Goal: Transaction & Acquisition: Download file/media

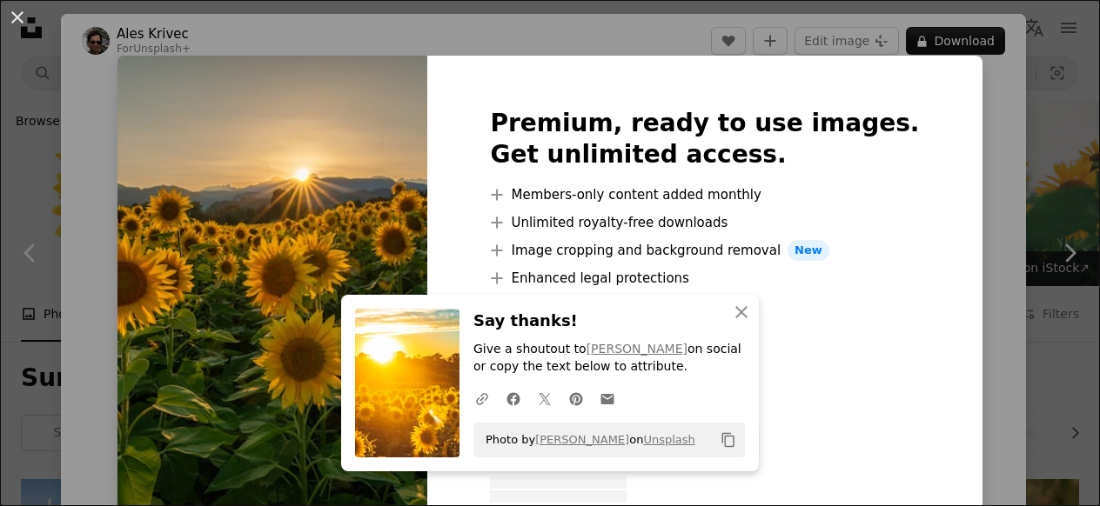
scroll to position [1040, 0]
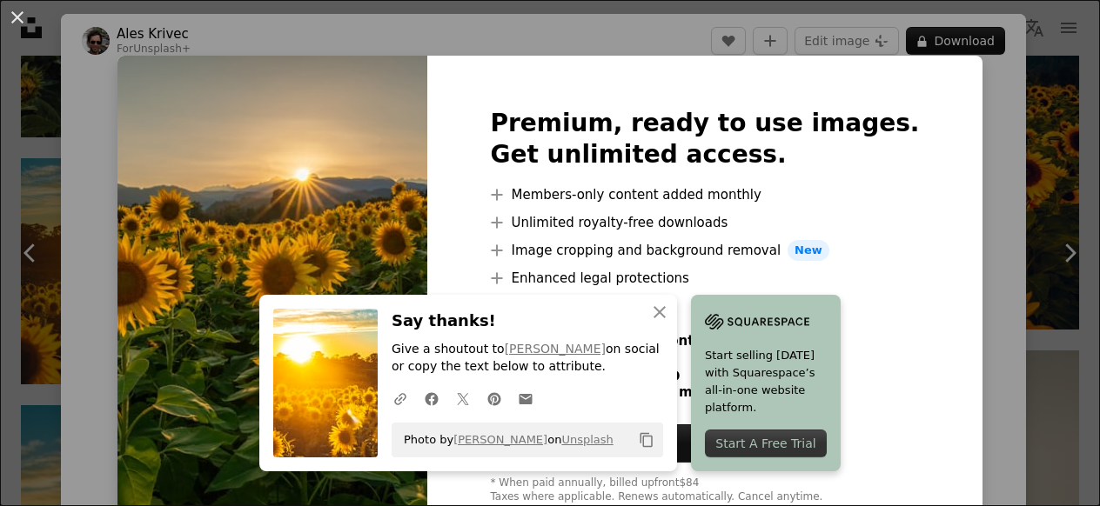
click at [1046, 77] on div "An X shape Premium, ready to use images. Get unlimited access. A plus sign Memb…" at bounding box center [550, 253] width 1100 height 506
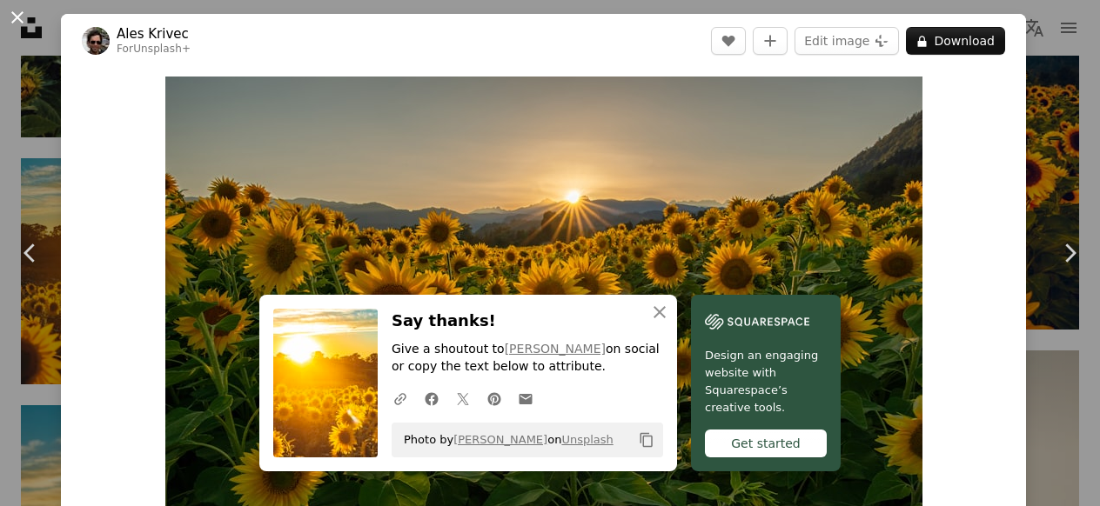
click at [17, 24] on button "An X shape" at bounding box center [17, 17] width 21 height 21
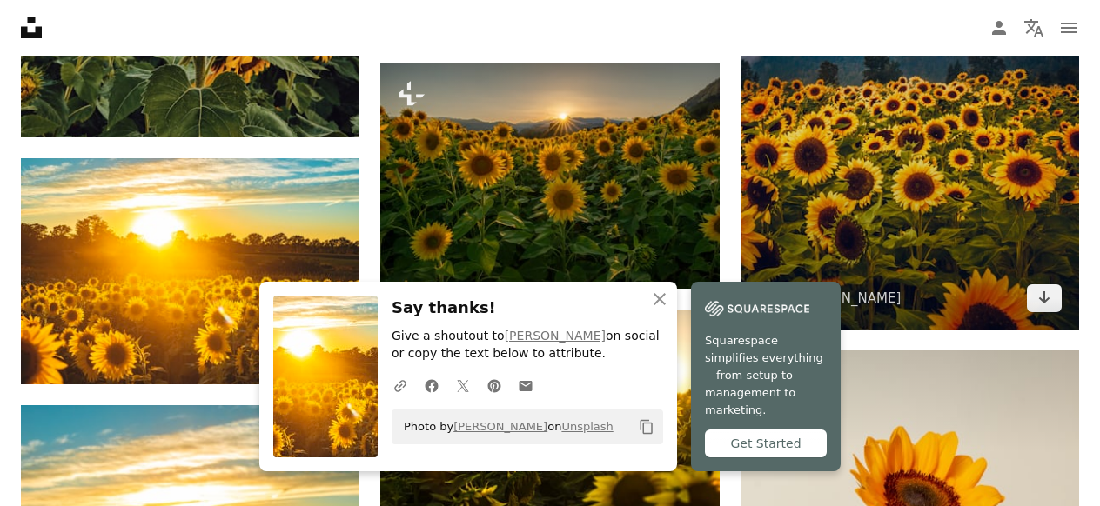
click at [887, 262] on img at bounding box center [909, 118] width 338 height 424
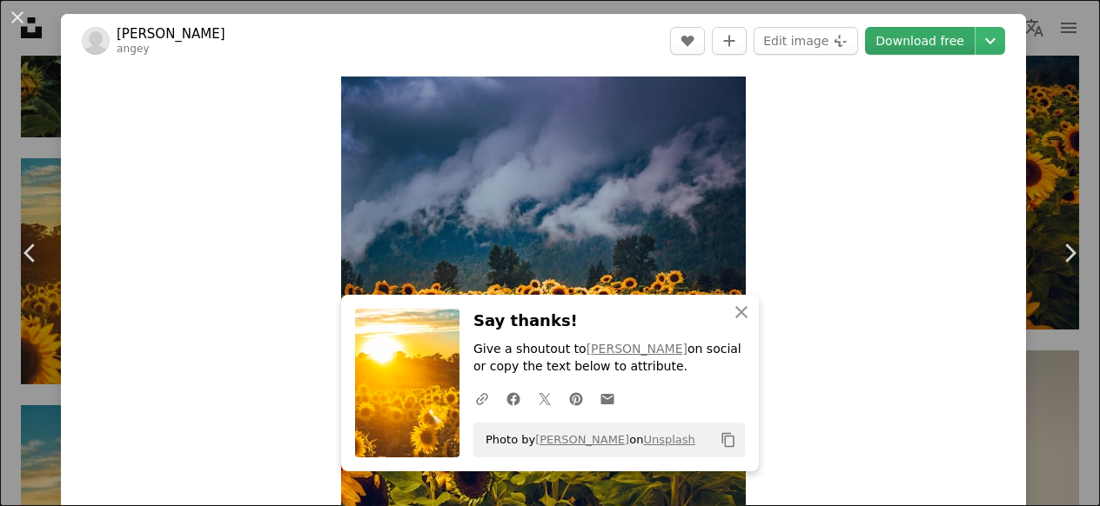
click at [934, 43] on link "Download free" at bounding box center [920, 41] width 110 height 28
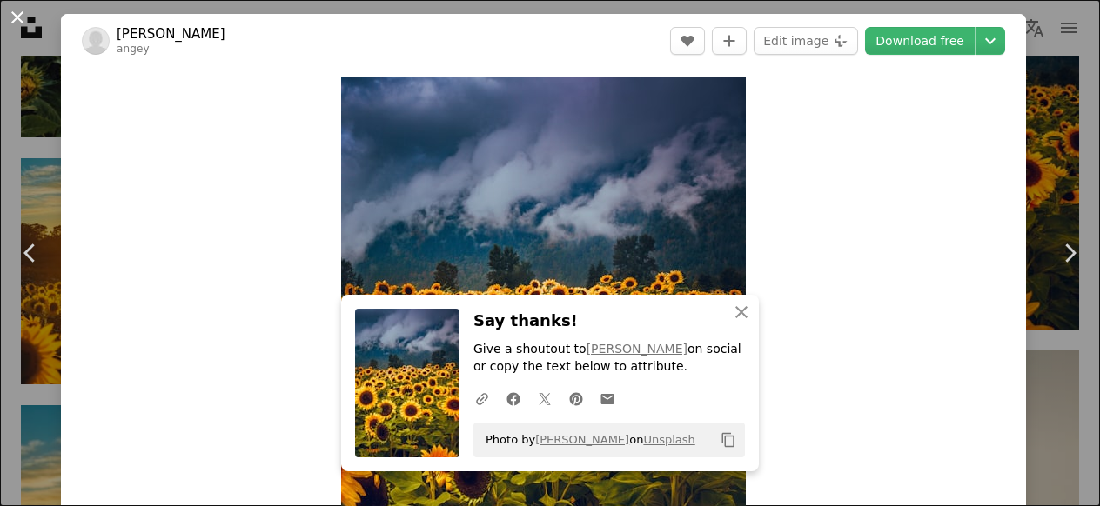
click at [22, 19] on button "An X shape" at bounding box center [17, 17] width 21 height 21
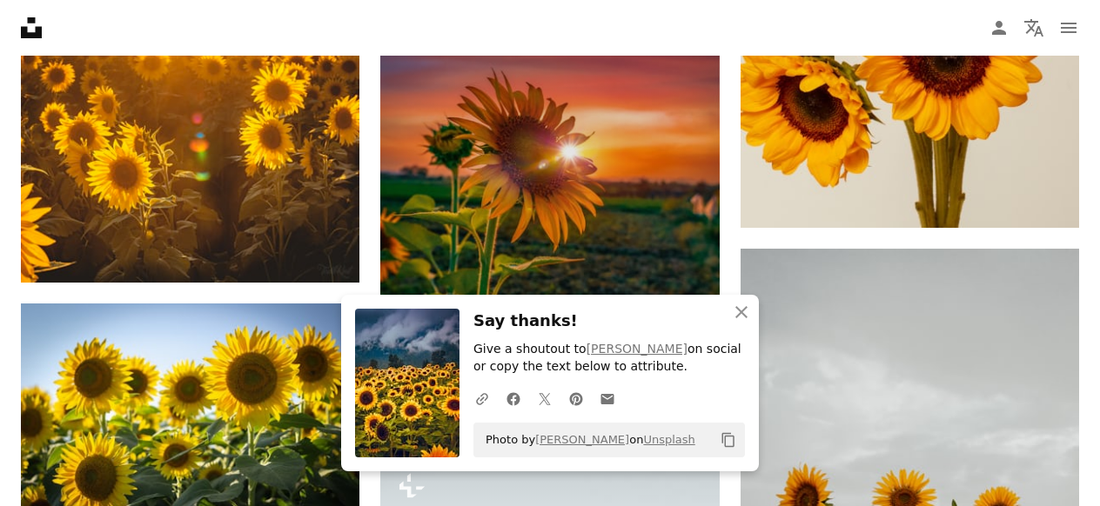
scroll to position [1654, 0]
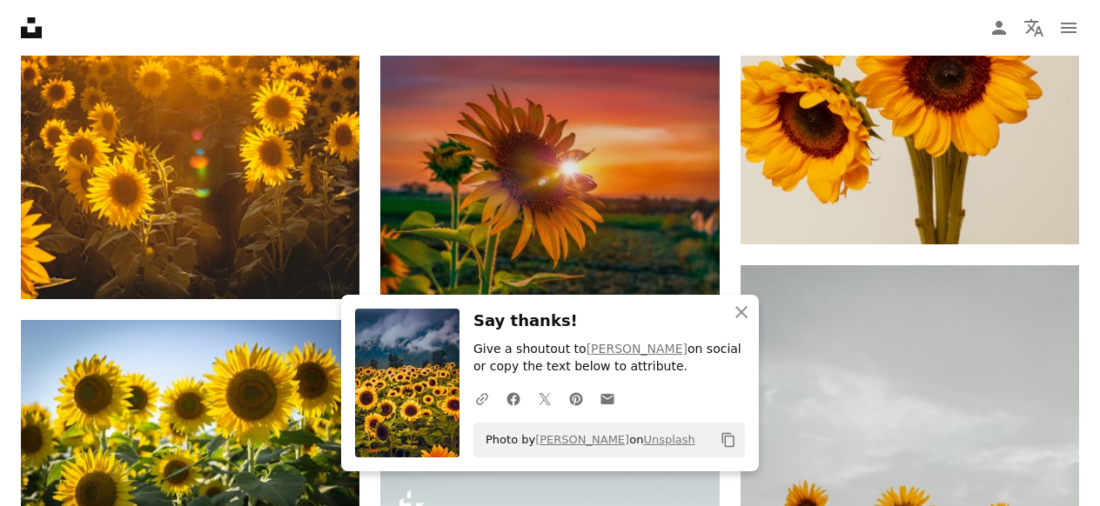
click at [429, 227] on img at bounding box center [549, 197] width 338 height 508
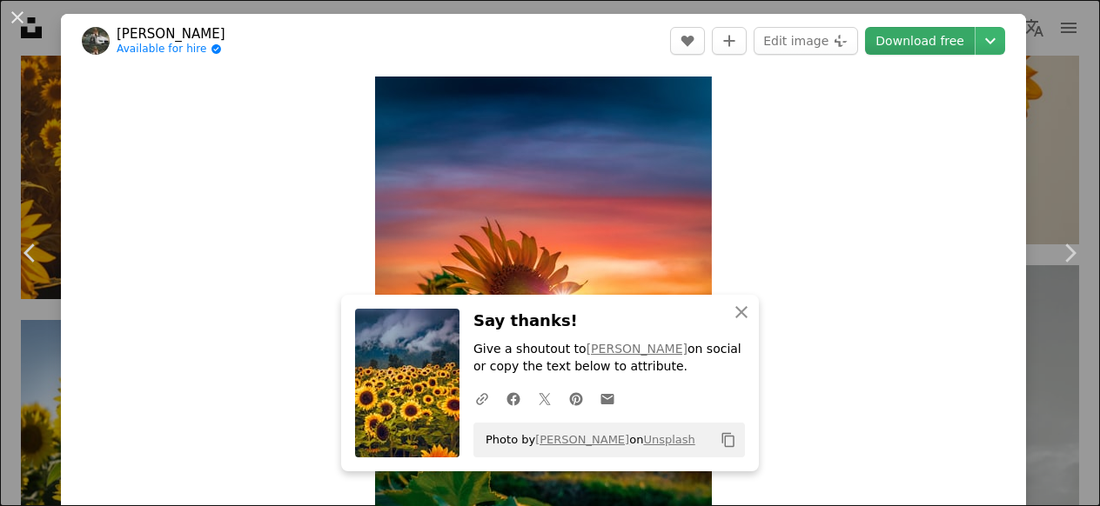
click at [938, 42] on link "Download free" at bounding box center [920, 41] width 110 height 28
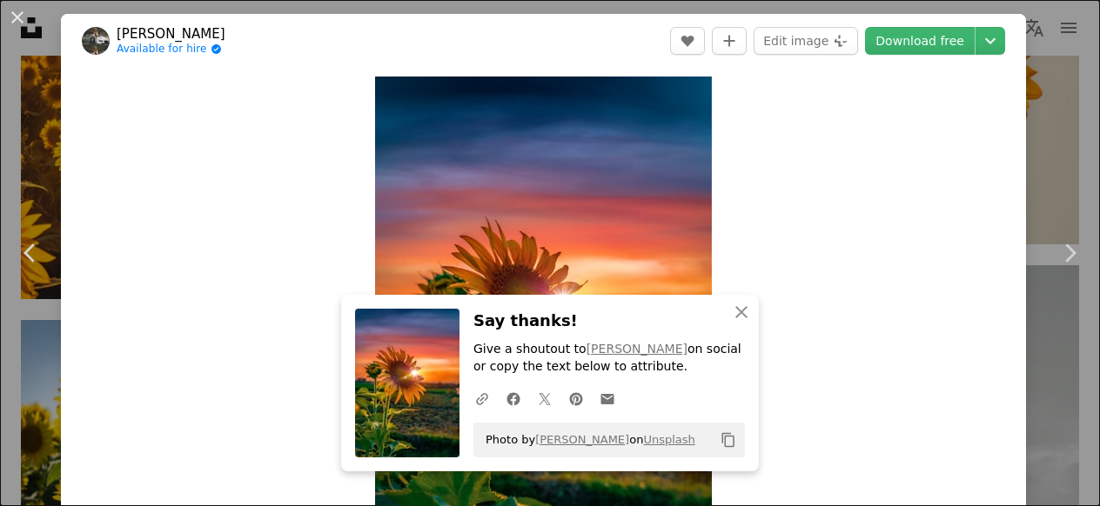
click at [25, 155] on div "An X shape Chevron left Chevron right [PERSON_NAME] Available for hire A checkm…" at bounding box center [550, 253] width 1100 height 506
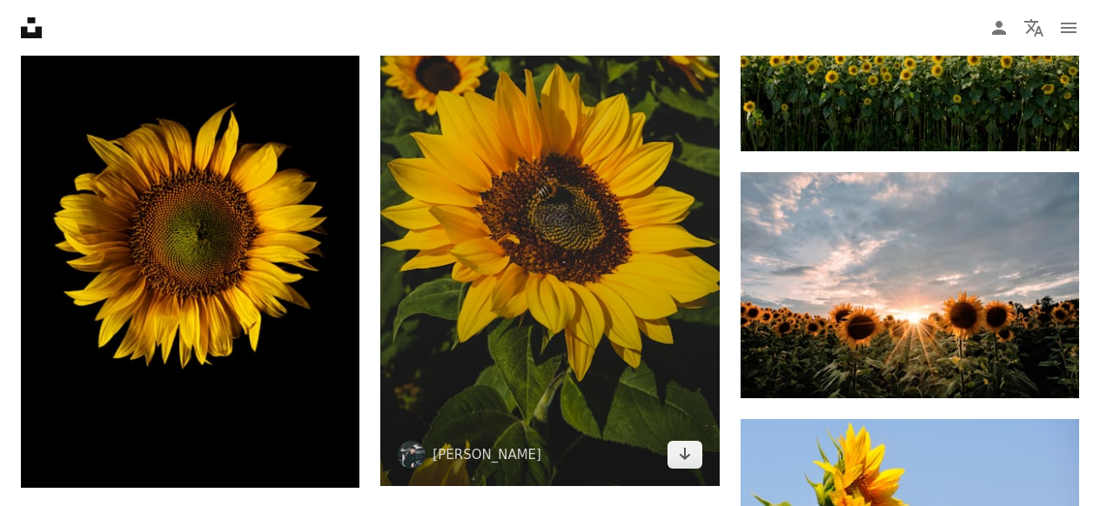
scroll to position [2769, 0]
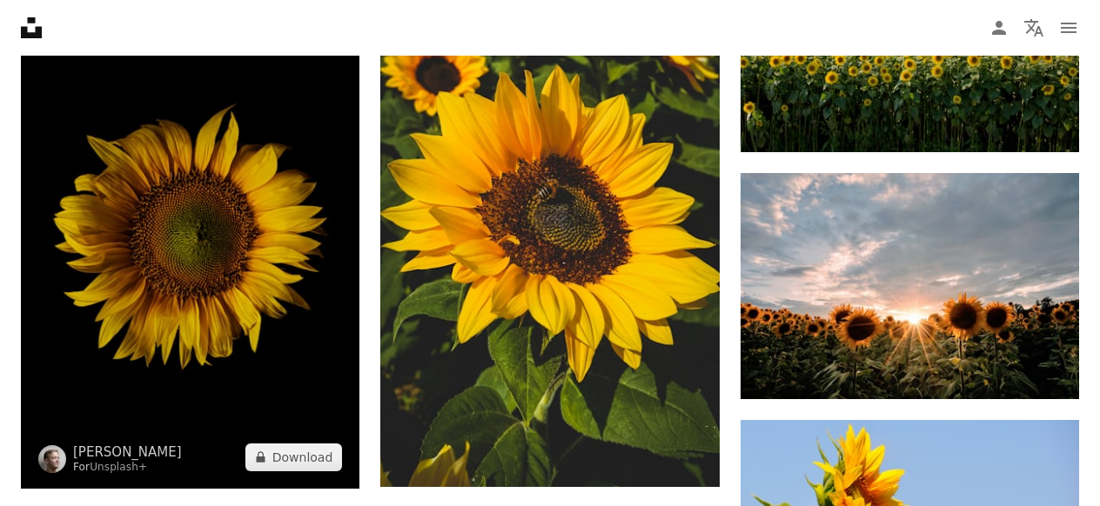
click at [243, 329] on img at bounding box center [190, 235] width 338 height 508
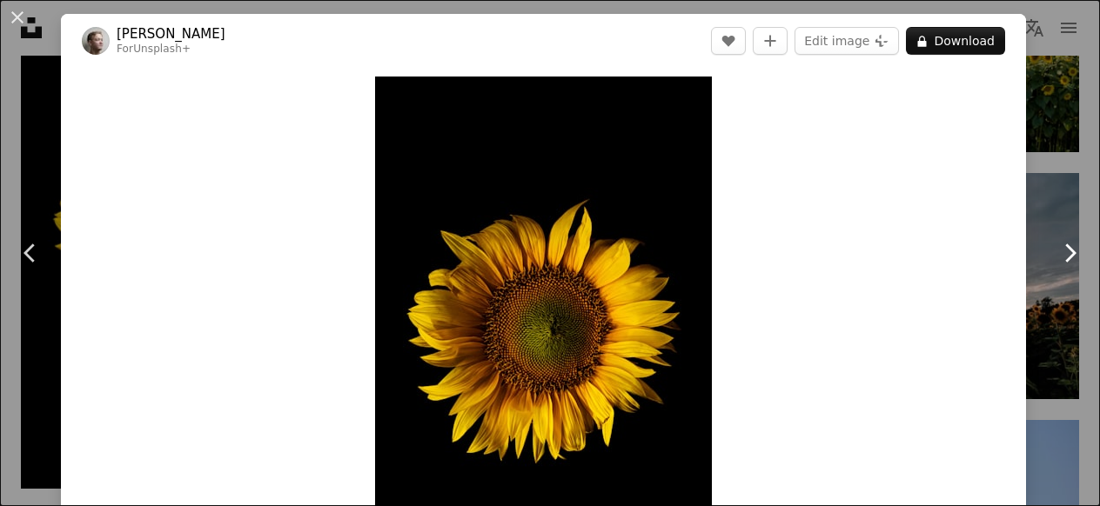
click at [1062, 216] on link "Chevron right" at bounding box center [1069, 253] width 61 height 167
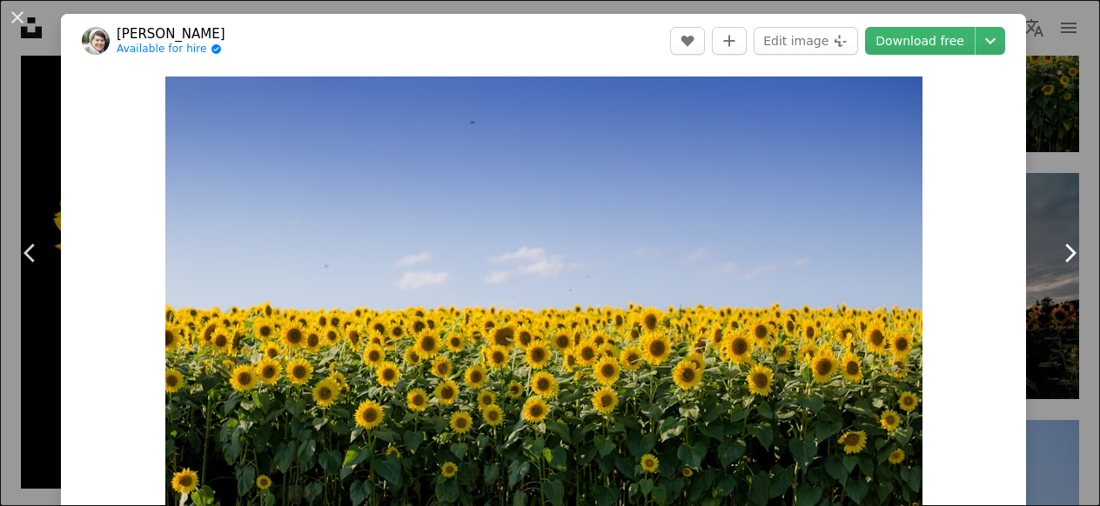
click at [1054, 241] on link "Chevron right" at bounding box center [1069, 253] width 61 height 167
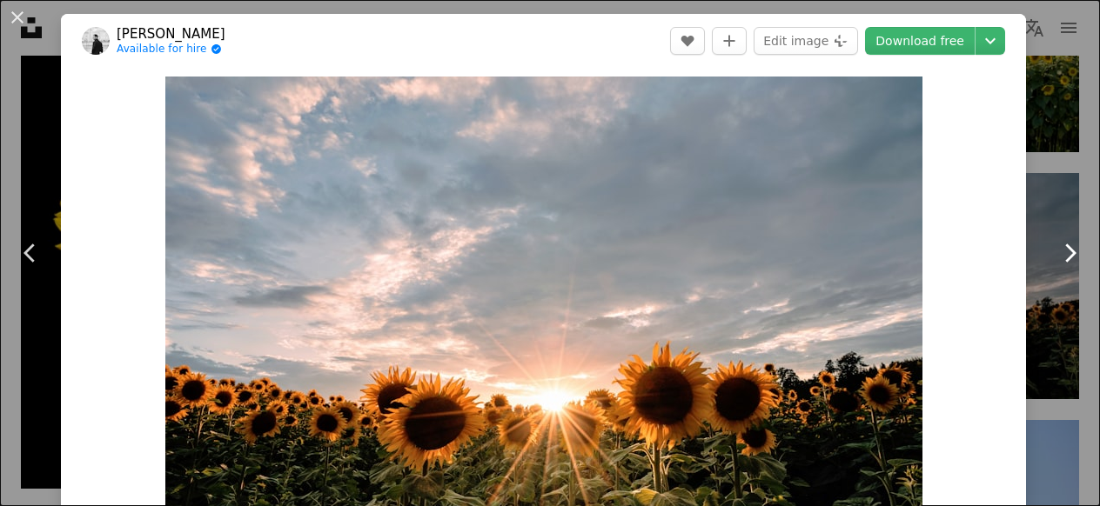
click at [1055, 241] on icon "Chevron right" at bounding box center [1069, 253] width 28 height 28
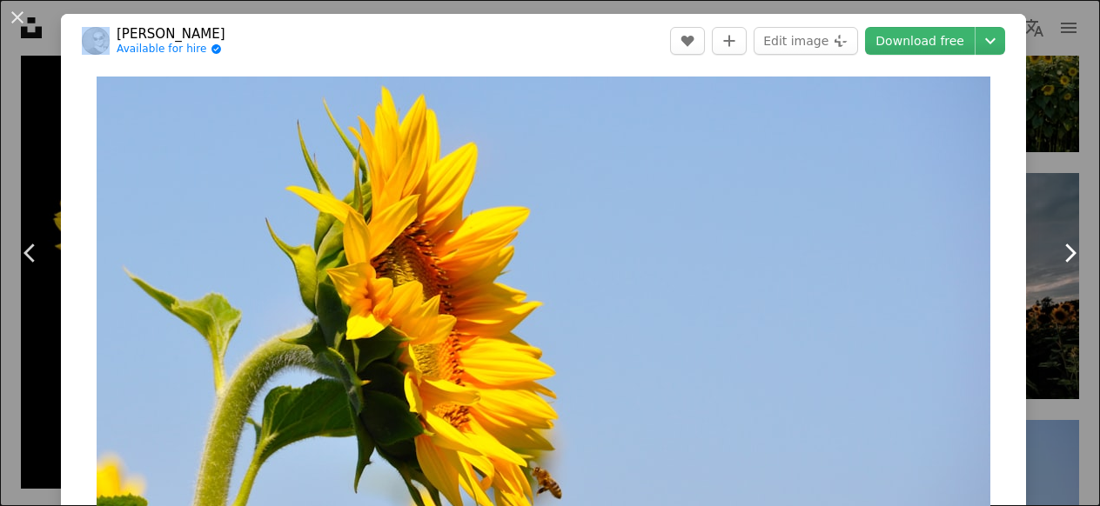
click at [1055, 241] on icon "Chevron right" at bounding box center [1069, 253] width 28 height 28
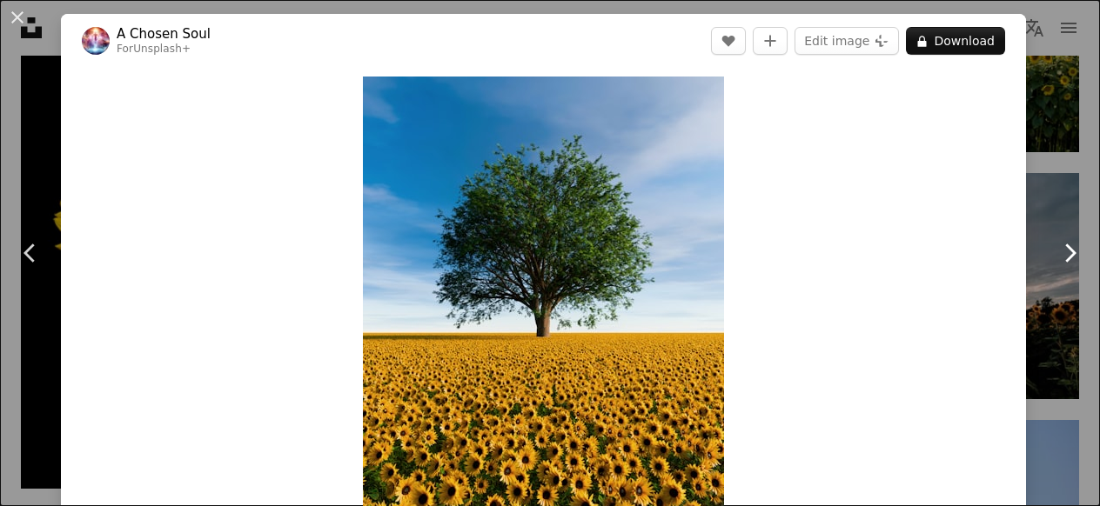
click at [1055, 241] on icon "Chevron right" at bounding box center [1069, 253] width 28 height 28
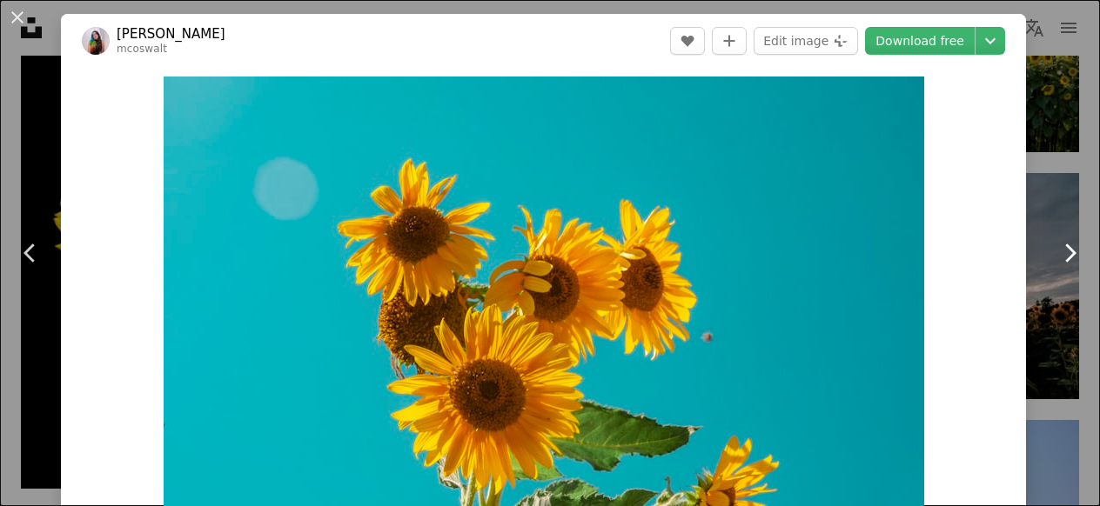
click at [1055, 241] on icon "Chevron right" at bounding box center [1069, 253] width 28 height 28
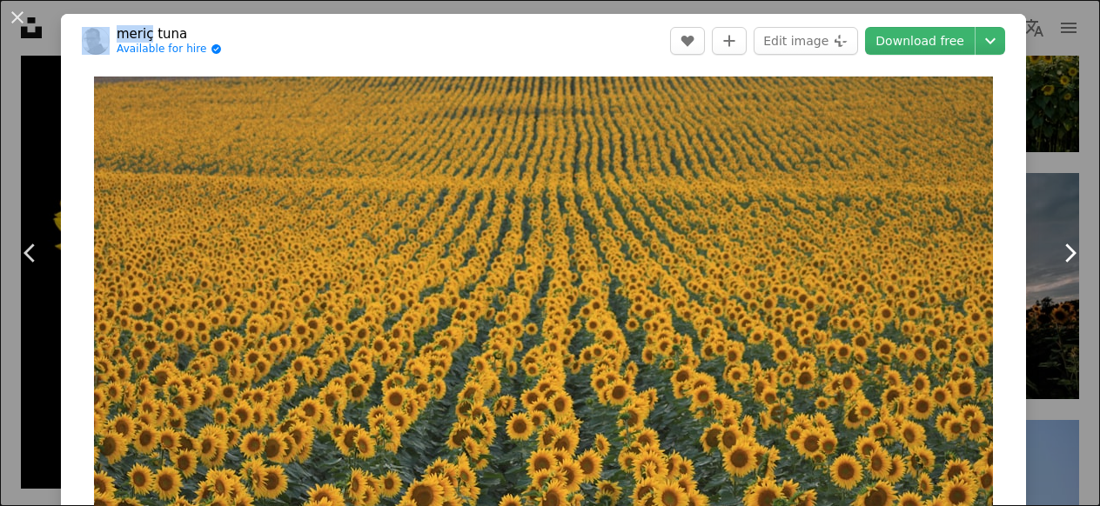
click at [1055, 241] on icon "Chevron right" at bounding box center [1069, 253] width 28 height 28
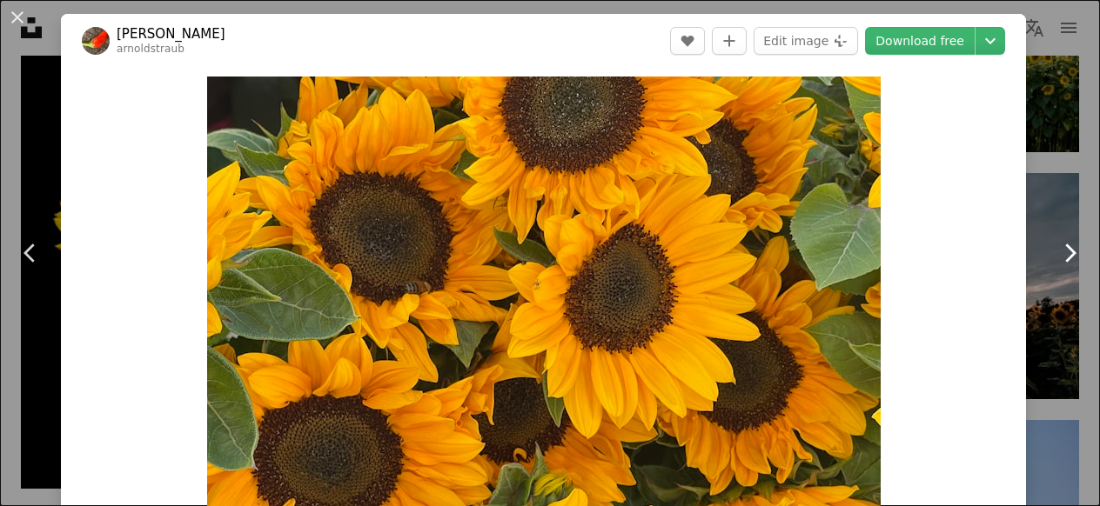
click at [1055, 241] on icon "Chevron right" at bounding box center [1069, 253] width 28 height 28
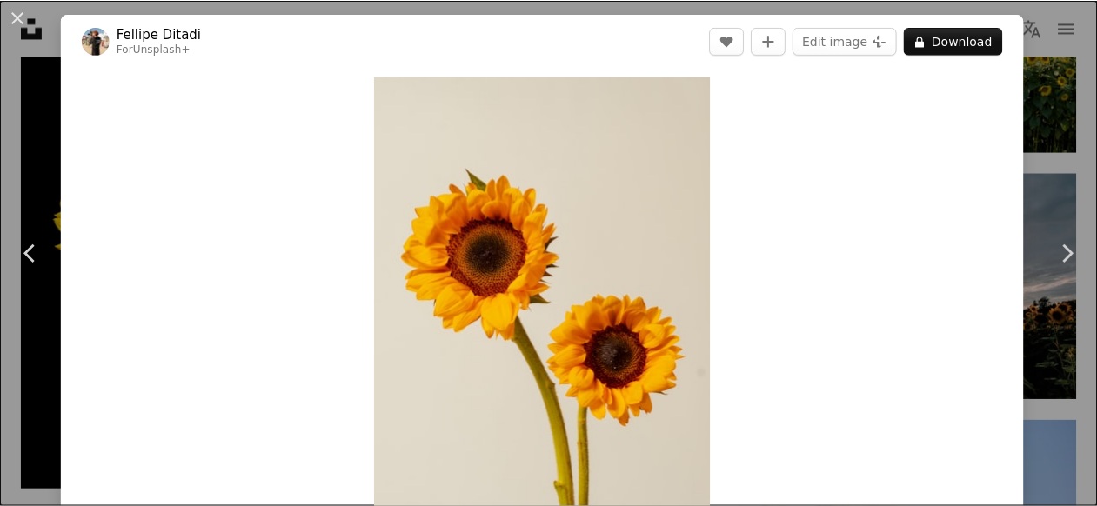
scroll to position [2764, 0]
click at [1064, 252] on icon "Chevron right" at bounding box center [1067, 253] width 28 height 28
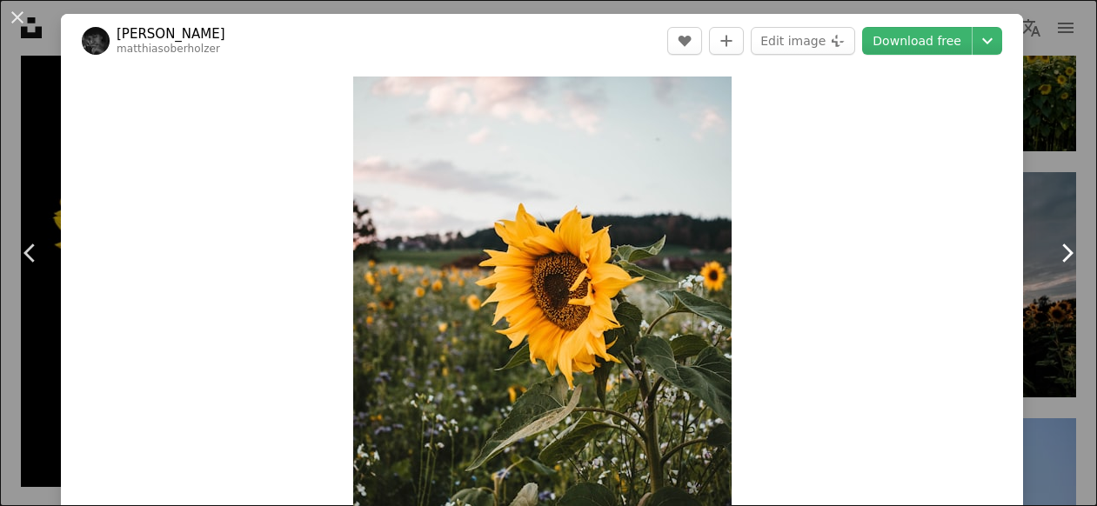
click at [1064, 252] on icon "Chevron right" at bounding box center [1067, 253] width 28 height 28
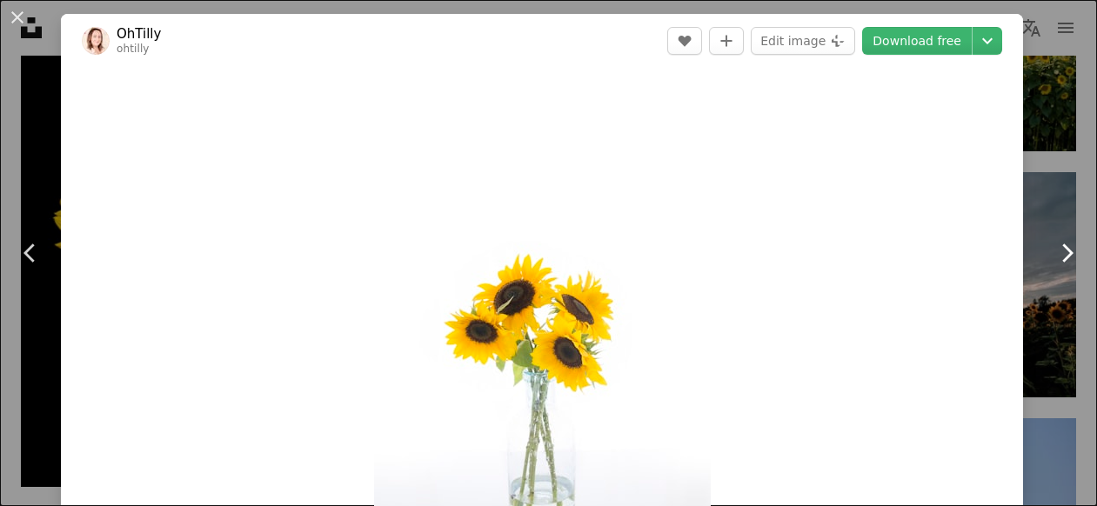
click at [1064, 252] on icon "Chevron right" at bounding box center [1067, 253] width 28 height 28
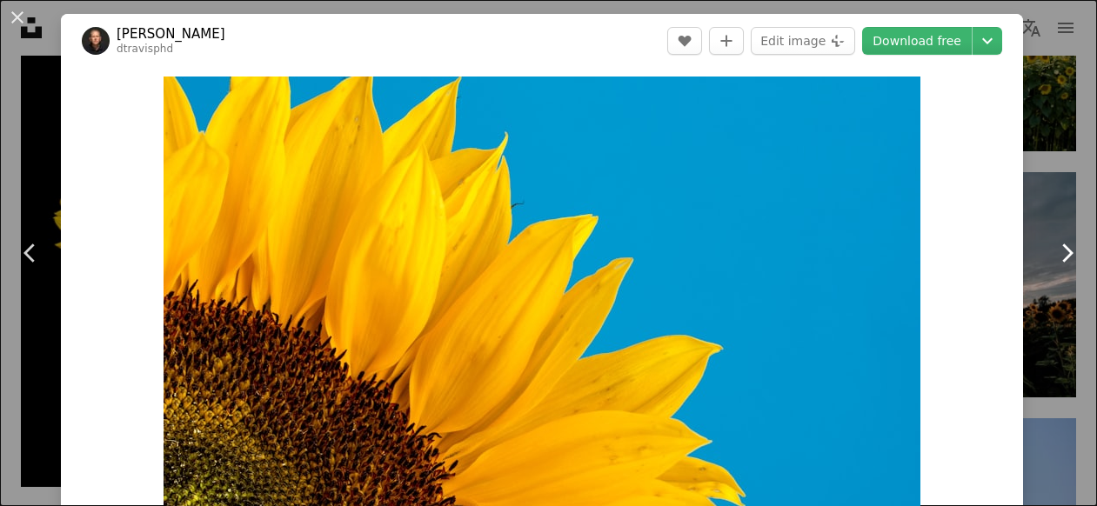
click at [1064, 252] on icon "Chevron right" at bounding box center [1067, 253] width 28 height 28
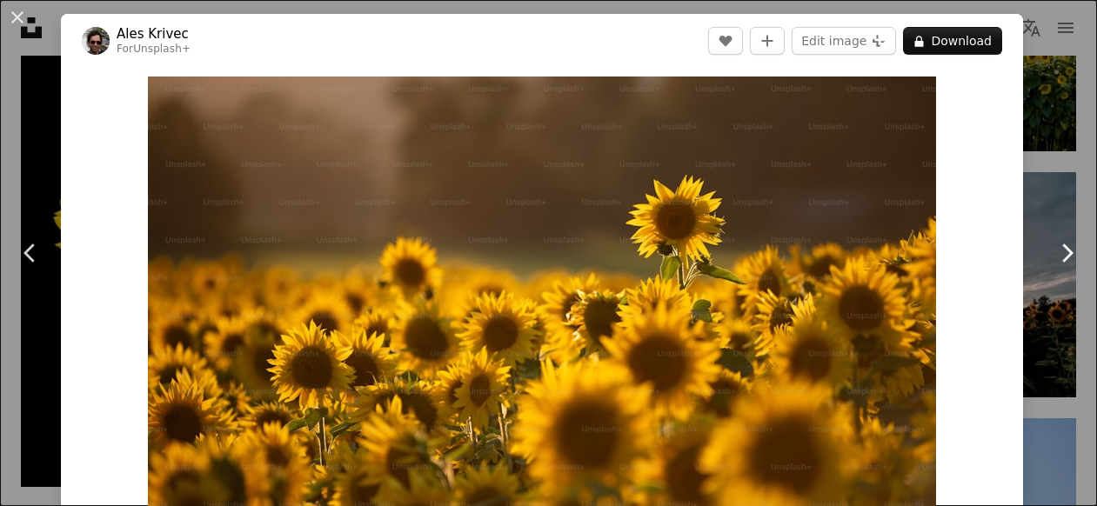
click at [1064, 252] on icon "Chevron right" at bounding box center [1067, 253] width 28 height 28
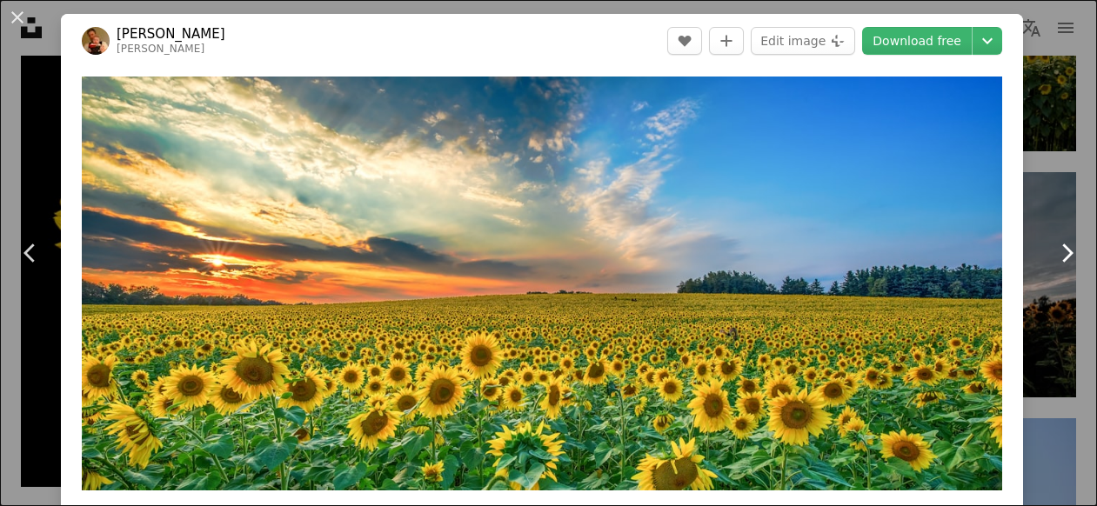
click at [1064, 252] on icon "Chevron right" at bounding box center [1067, 253] width 28 height 28
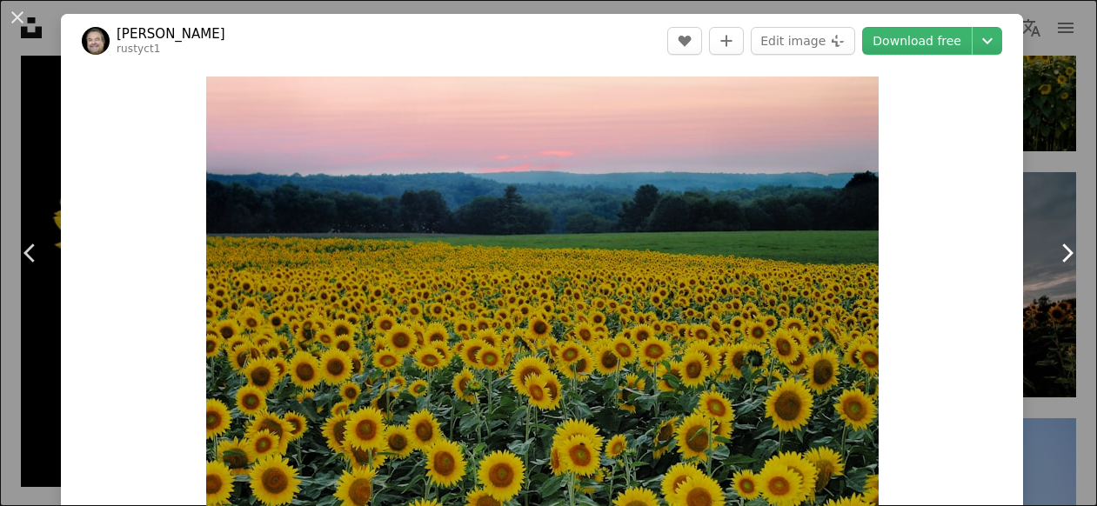
click at [1064, 252] on icon "Chevron right" at bounding box center [1067, 253] width 28 height 28
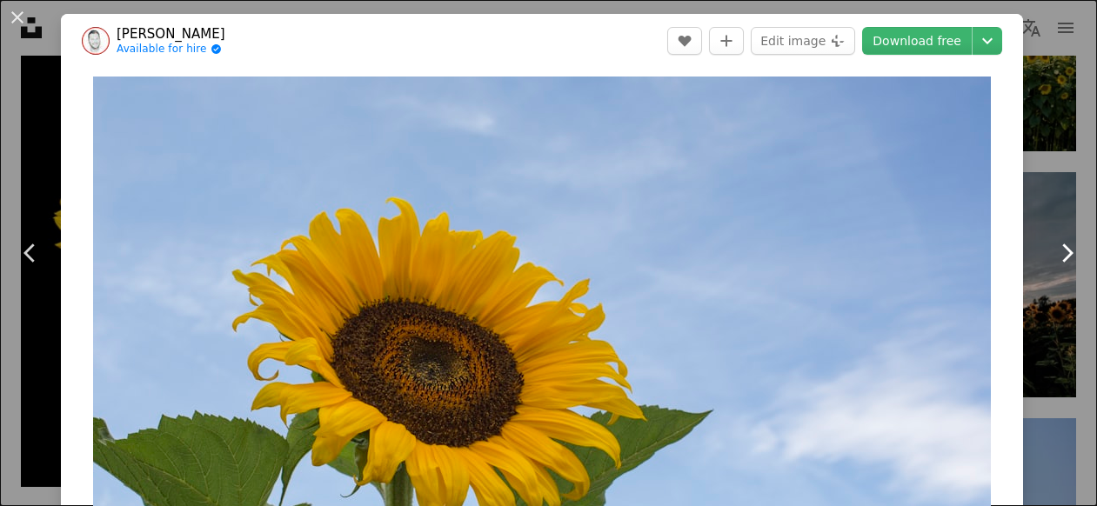
click at [1064, 252] on icon "Chevron right" at bounding box center [1067, 253] width 28 height 28
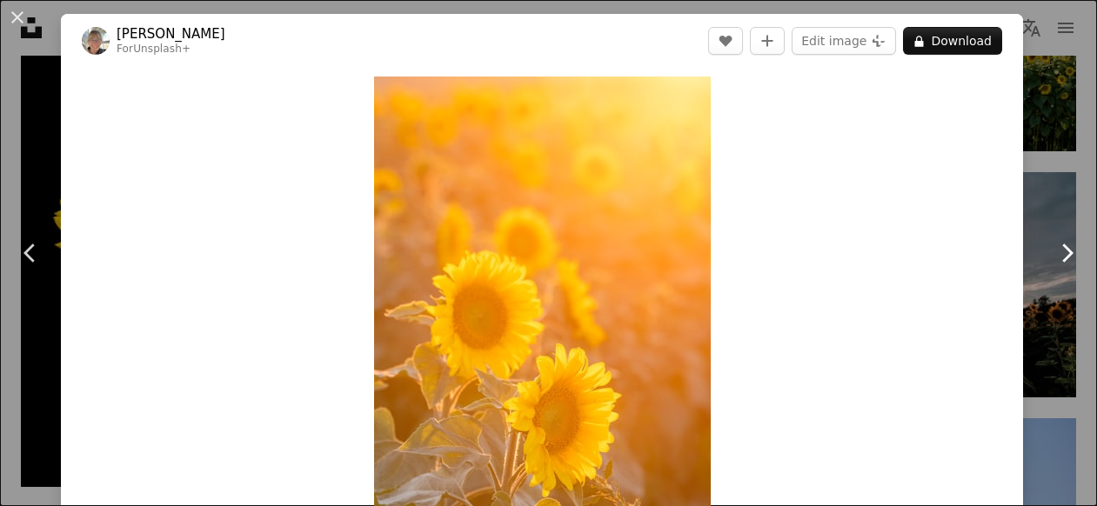
click at [1064, 252] on icon "Chevron right" at bounding box center [1067, 253] width 28 height 28
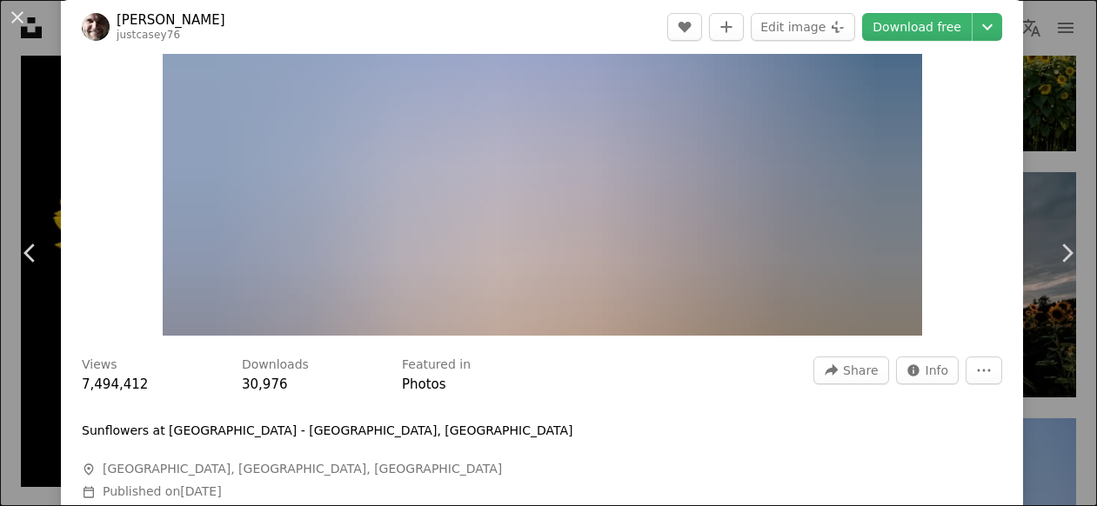
scroll to position [103, 0]
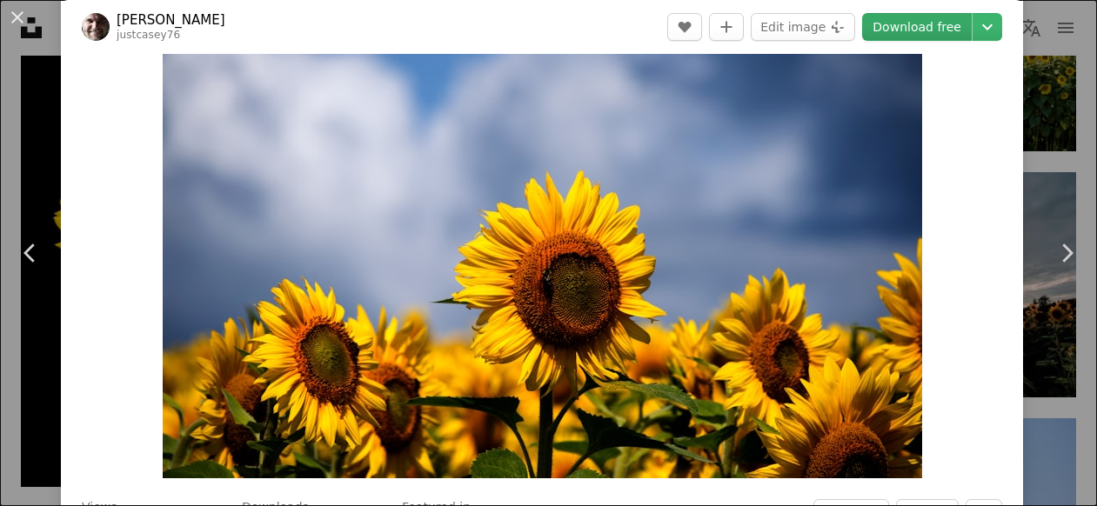
click at [929, 30] on link "Download free" at bounding box center [917, 27] width 110 height 28
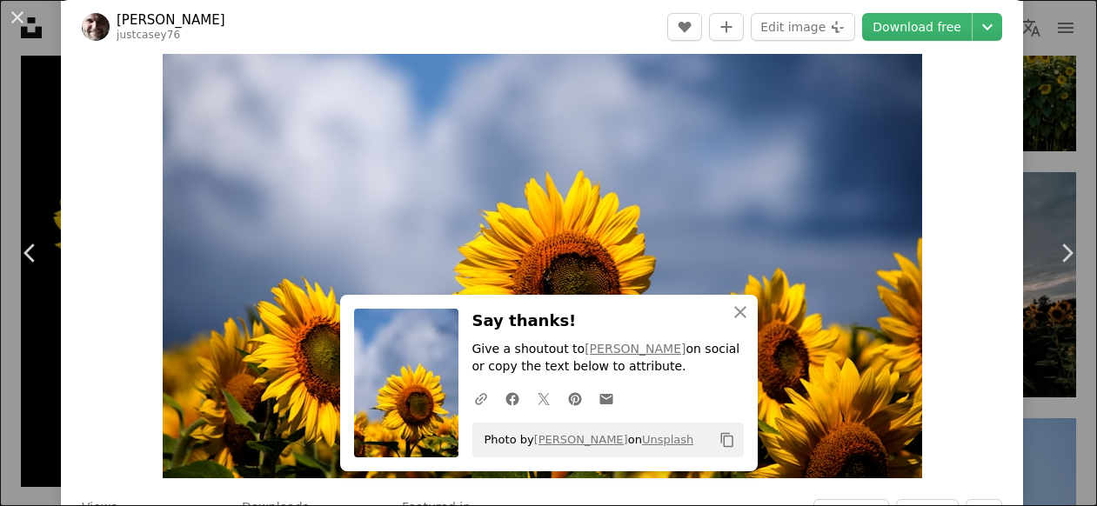
click at [97, 270] on div "Zoom in" at bounding box center [542, 226] width 962 height 522
click at [34, 250] on icon "Chevron left" at bounding box center [31, 253] width 28 height 28
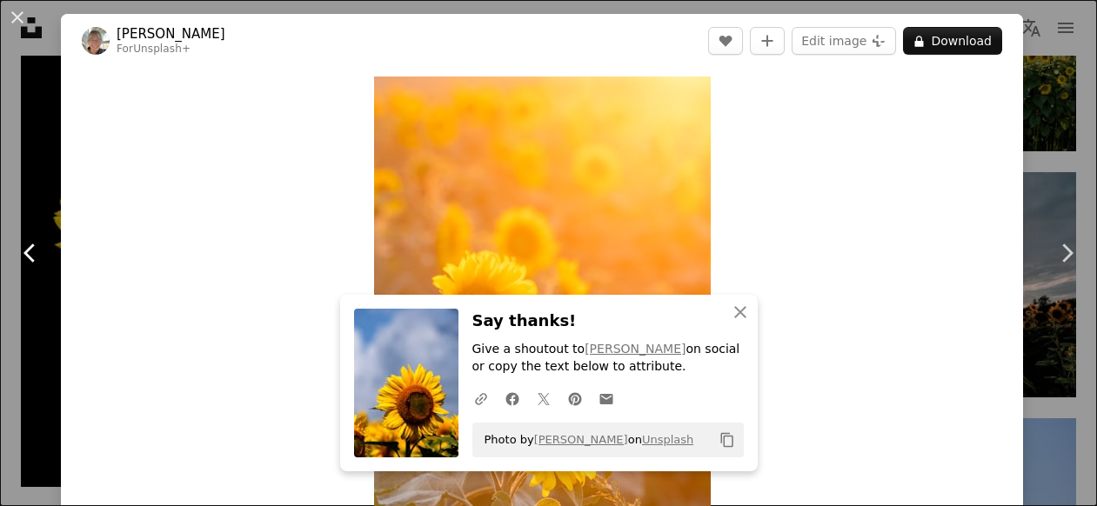
click at [34, 250] on icon "Chevron left" at bounding box center [31, 253] width 28 height 28
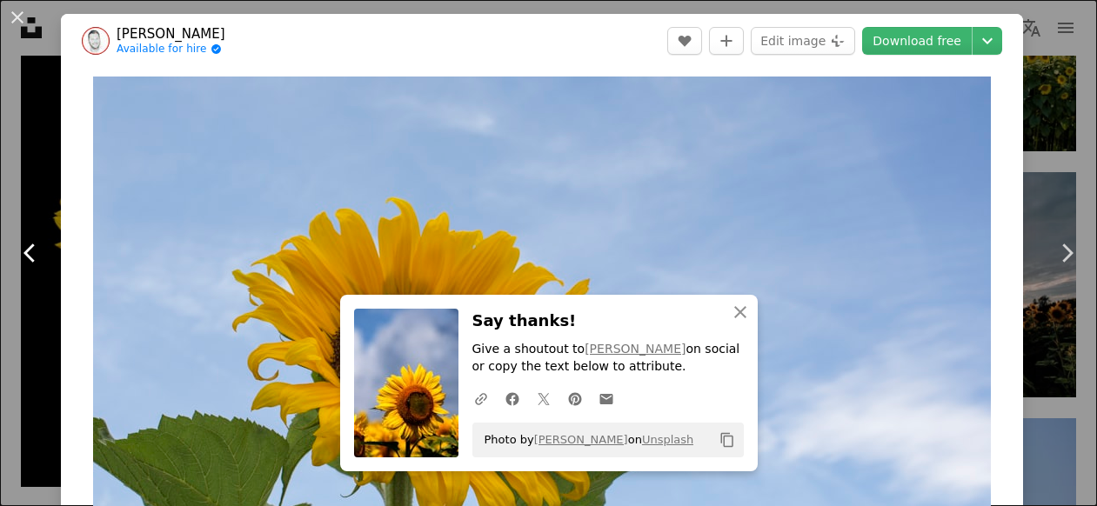
click at [36, 256] on icon "Chevron left" at bounding box center [31, 253] width 28 height 28
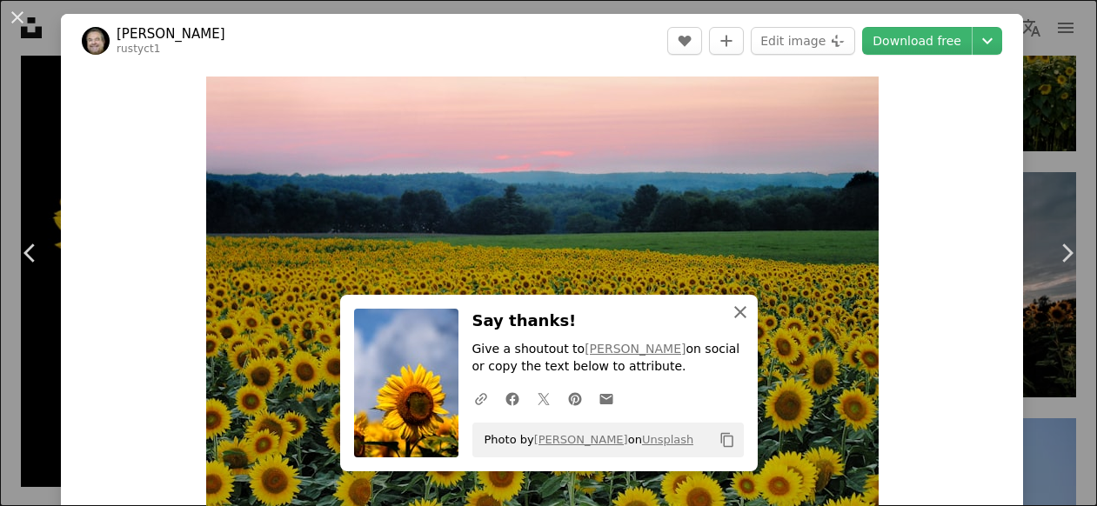
click at [738, 315] on icon "An X shape" at bounding box center [740, 312] width 21 height 21
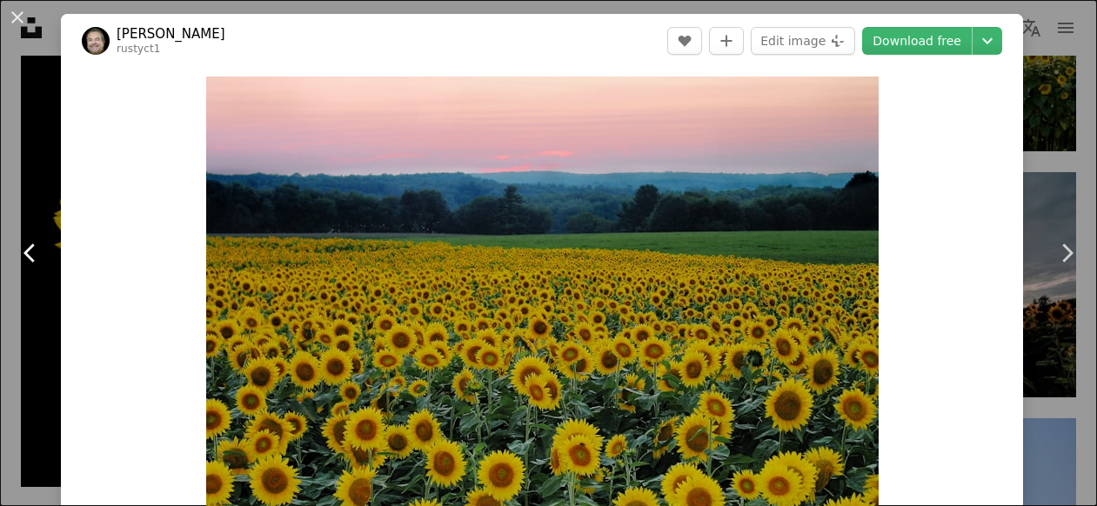
click at [43, 265] on icon "Chevron left" at bounding box center [31, 253] width 28 height 28
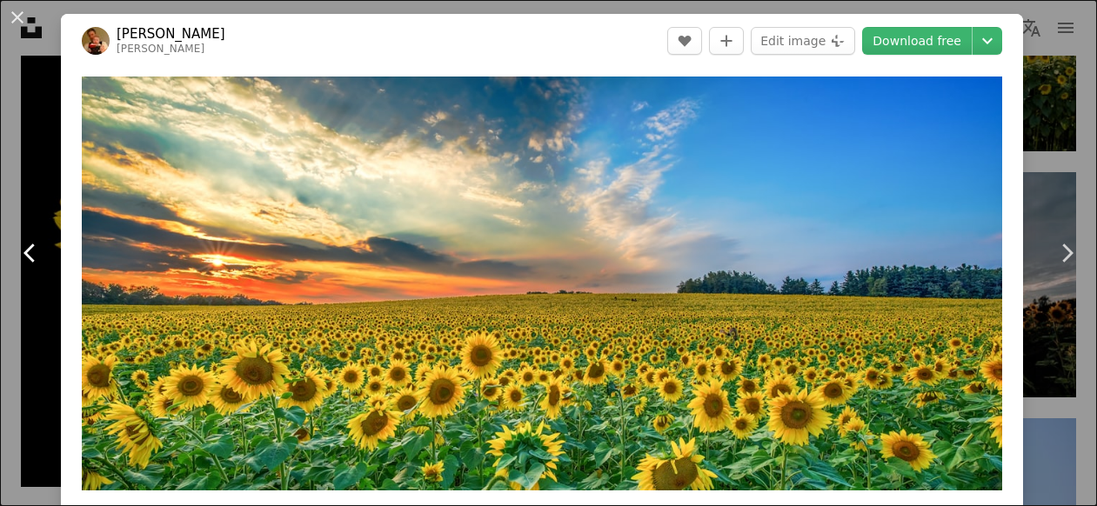
click at [39, 251] on icon "Chevron left" at bounding box center [31, 253] width 28 height 28
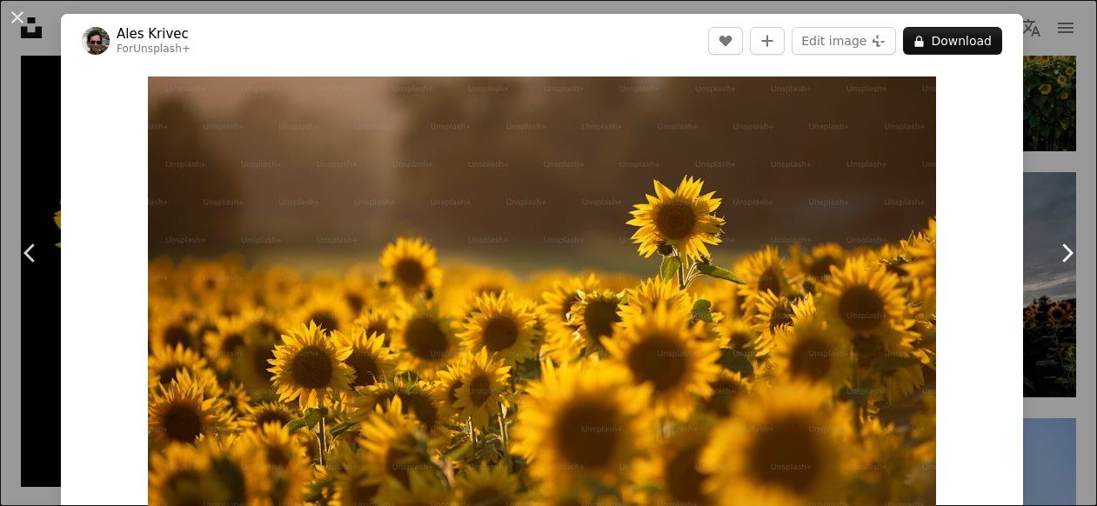
click at [1056, 247] on icon "Chevron right" at bounding box center [1067, 253] width 28 height 28
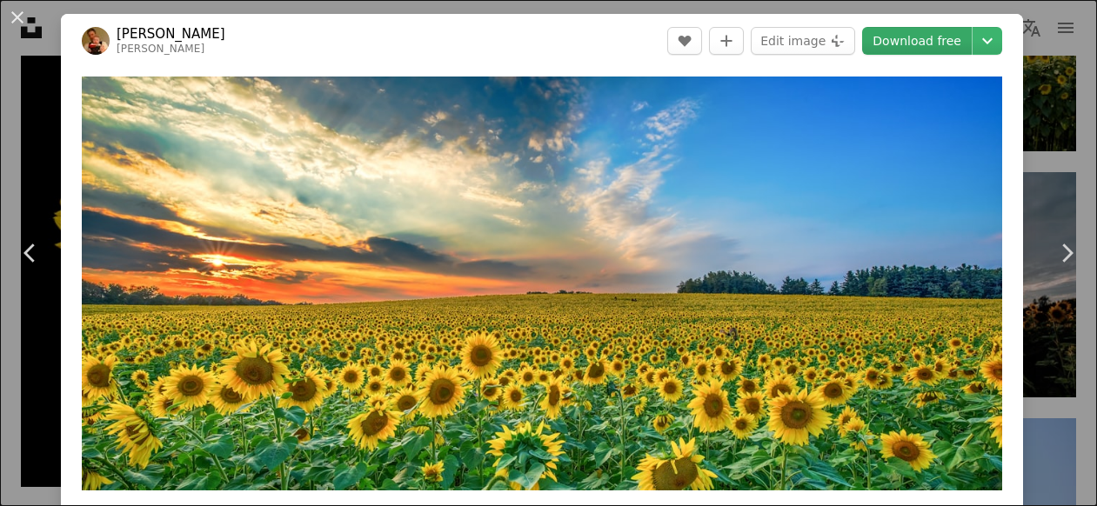
click at [932, 41] on link "Download free" at bounding box center [917, 41] width 110 height 28
